Goal: Find contact information: Find contact information

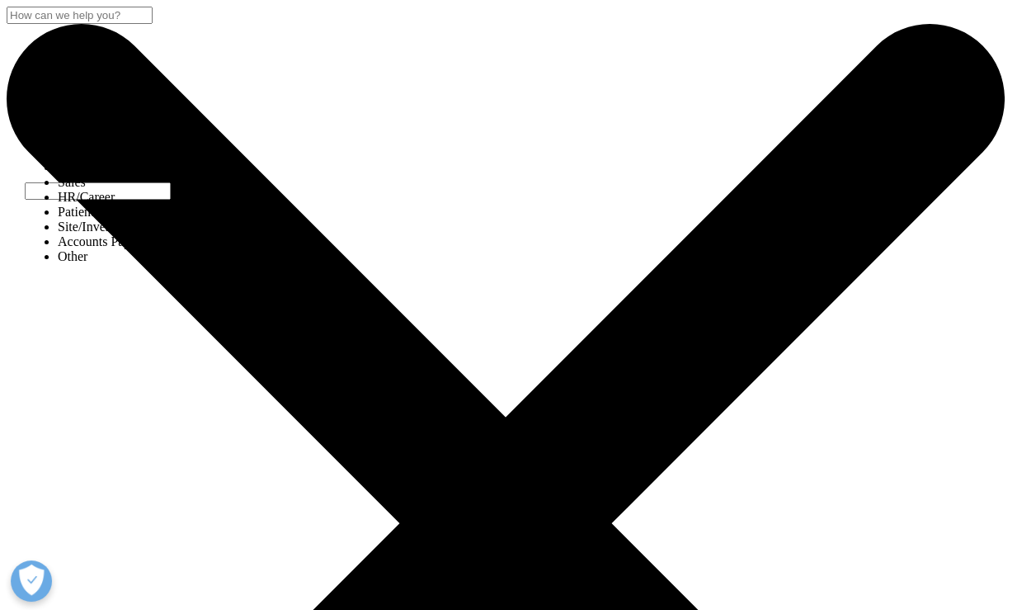
select select "Other"
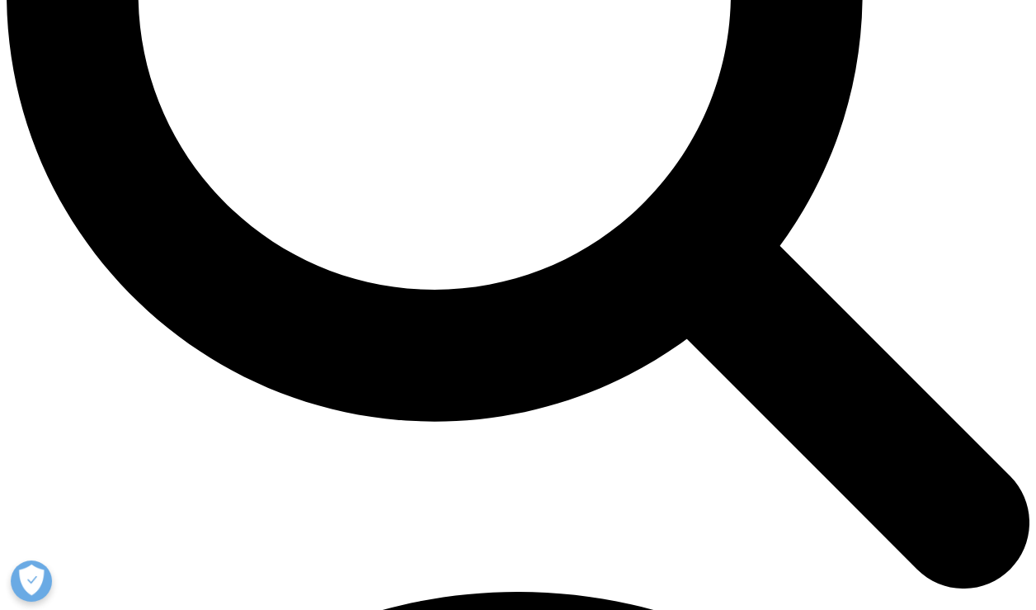
scroll to position [1664, 0]
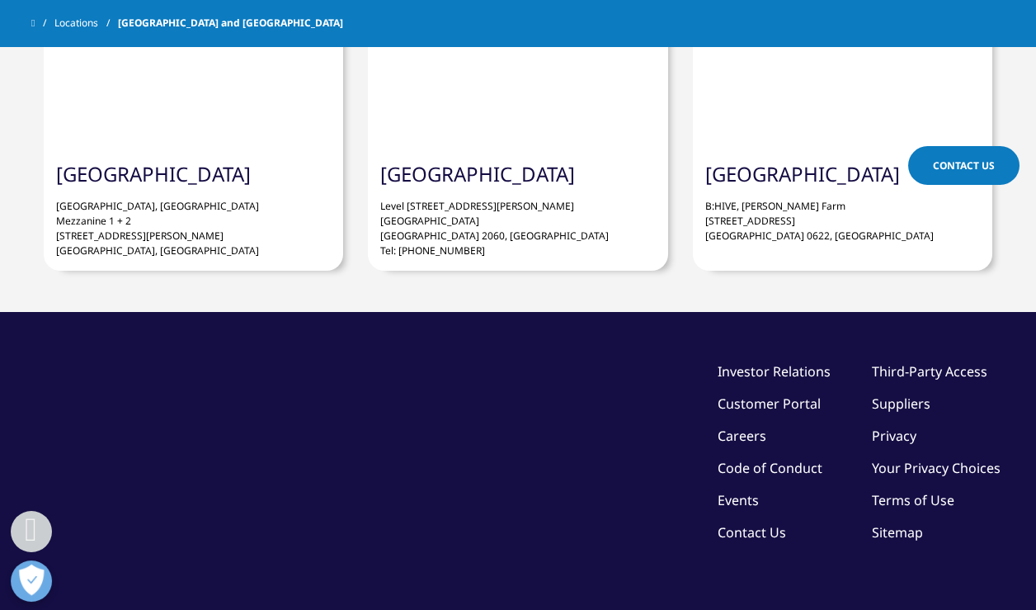
click at [736, 523] on link "Contact Us" at bounding box center [752, 532] width 68 height 18
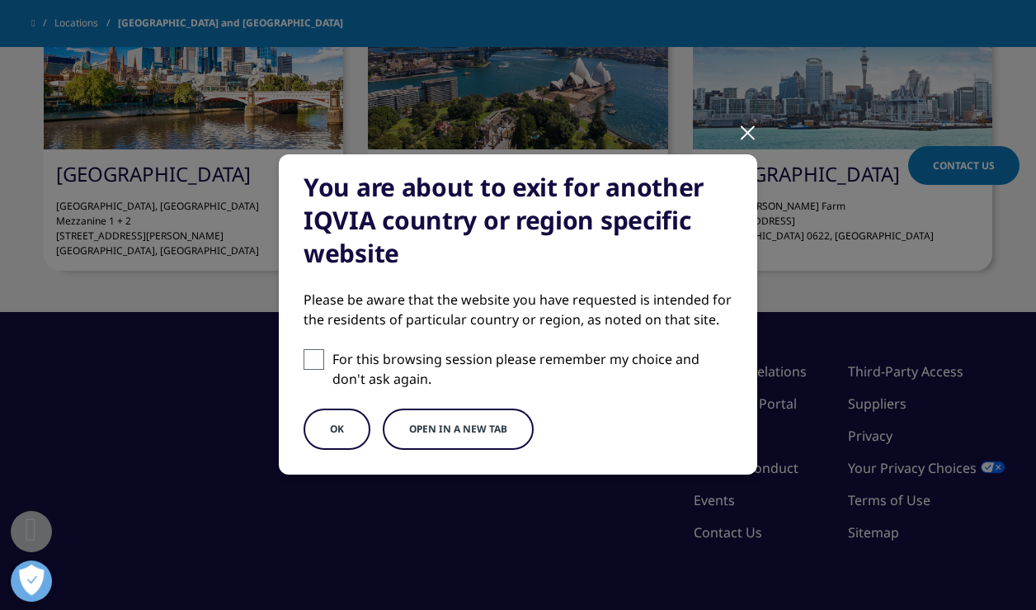
click at [485, 428] on button "Open in a new tab" at bounding box center [458, 428] width 151 height 41
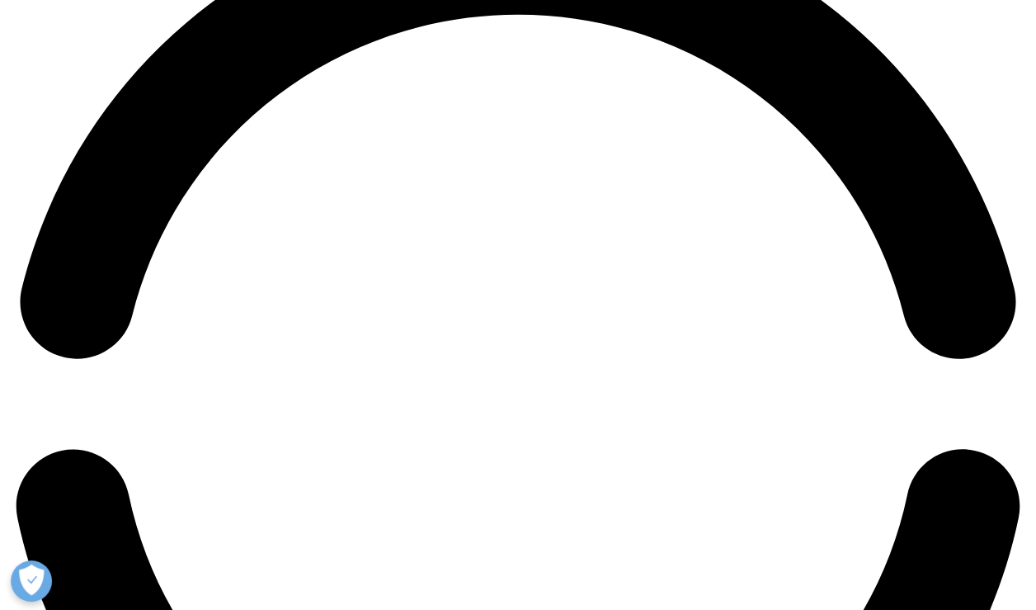
scroll to position [2227, 0]
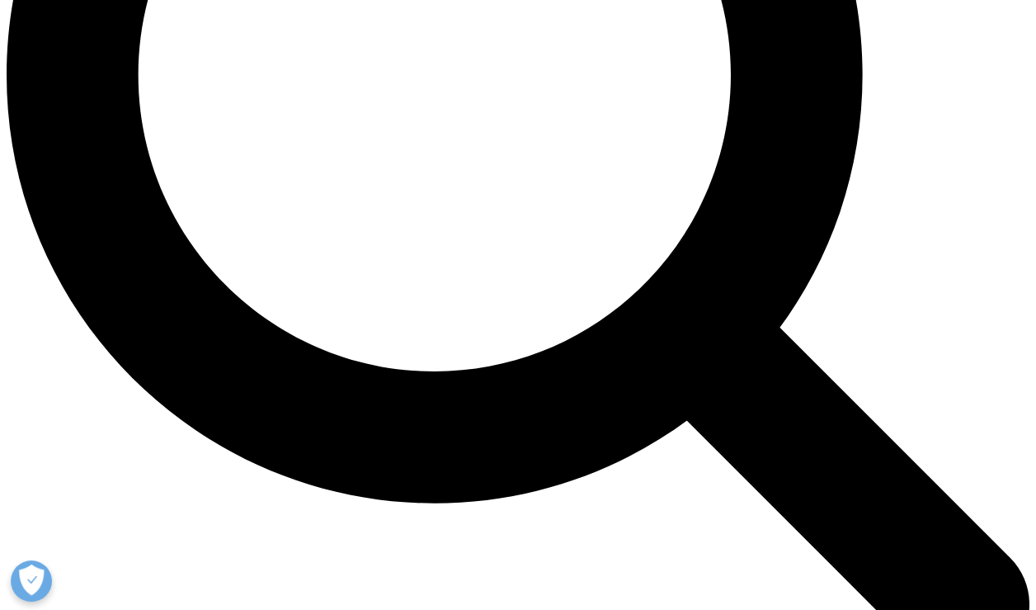
scroll to position [1407, 0]
